Goal: Task Accomplishment & Management: Use online tool/utility

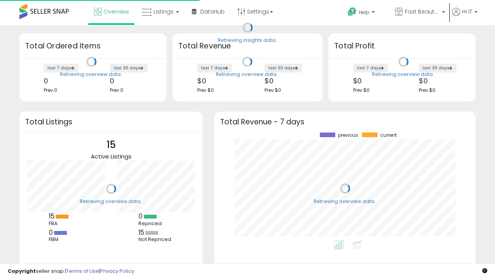
scroll to position [108, 246]
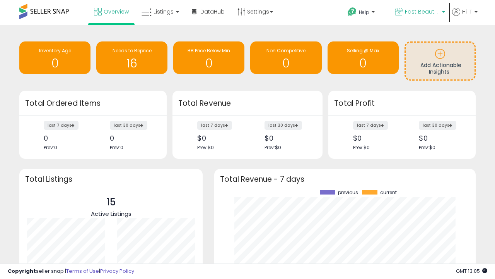
click at [419, 12] on span "Fast Beauty ([GEOGRAPHIC_DATA])" at bounding box center [422, 12] width 35 height 8
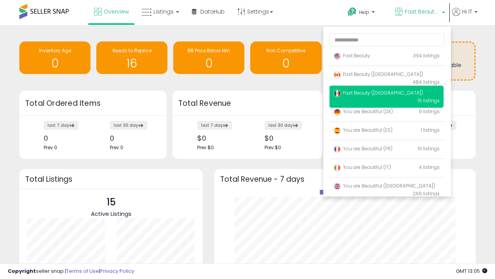
click at [387, 75] on span "Fast Beauty ([GEOGRAPHIC_DATA])" at bounding box center [379, 74] width 90 height 7
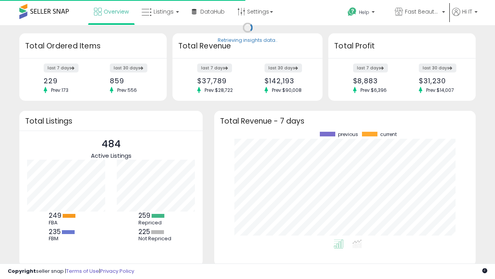
scroll to position [108, 246]
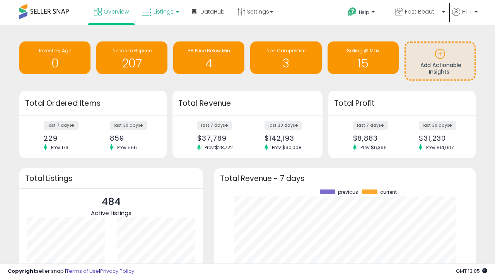
click at [159, 12] on span "Listings" at bounding box center [164, 12] width 20 height 8
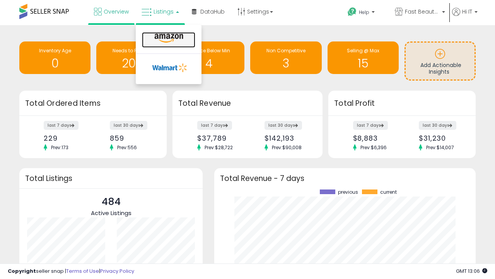
click at [168, 38] on icon at bounding box center [169, 38] width 34 height 10
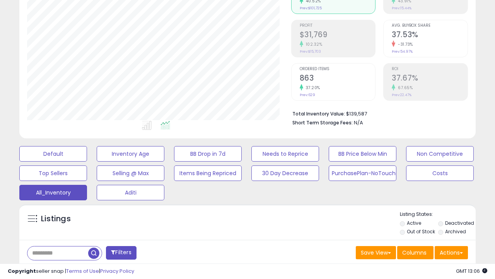
scroll to position [159, 264]
click at [55, 269] on span "Last 30 Days" at bounding box center [56, 273] width 34 height 8
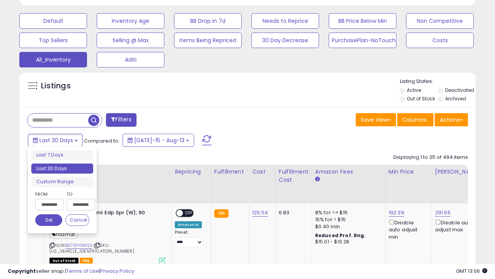
click at [62, 168] on li "Last 30 Days" at bounding box center [62, 168] width 62 height 10
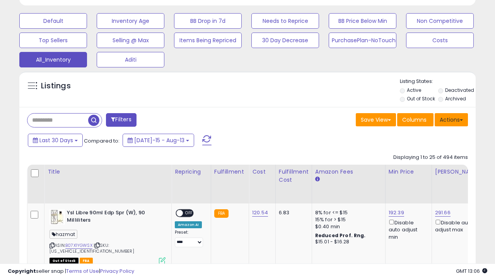
click at [452, 119] on button "Actions" at bounding box center [451, 119] width 33 height 13
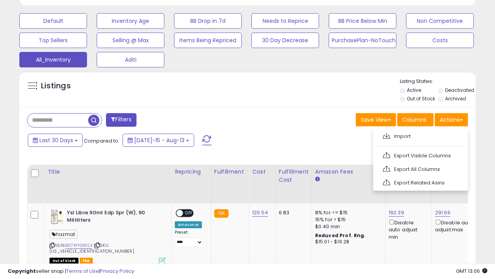
click at [420, 168] on link "Export All Columns" at bounding box center [420, 169] width 85 height 12
